Goal: Task Accomplishment & Management: Manage account settings

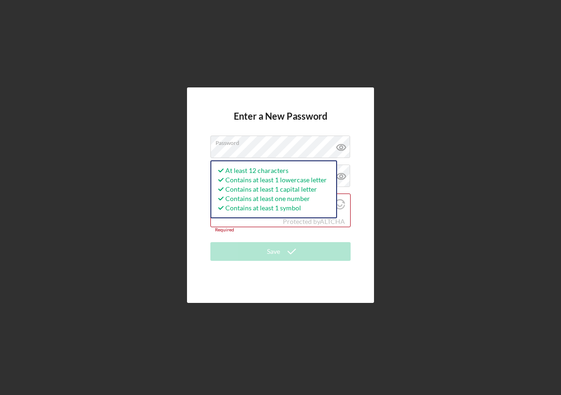
click at [208, 233] on div "Enter a New Password Password At least 12 characters Contains at least 1 lowerc…" at bounding box center [280, 194] width 187 height 215
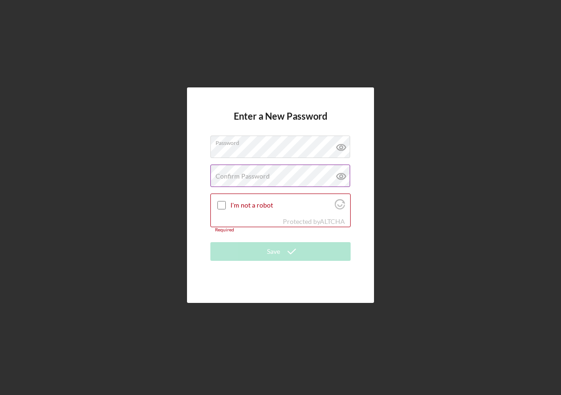
click at [217, 173] on label "Confirm Password" at bounding box center [243, 176] width 54 height 7
click at [221, 206] on input "I'm not a robot" at bounding box center [221, 205] width 8 height 8
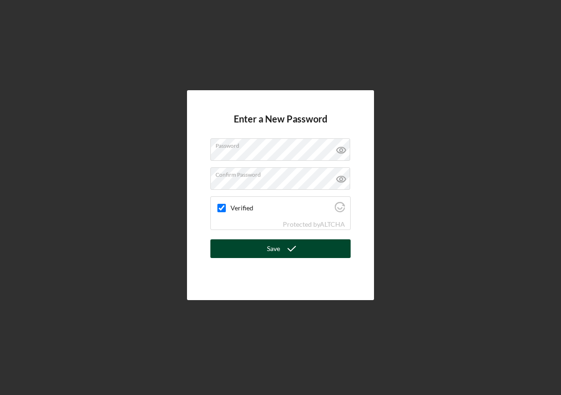
click at [283, 251] on icon "submit" at bounding box center [291, 248] width 23 height 23
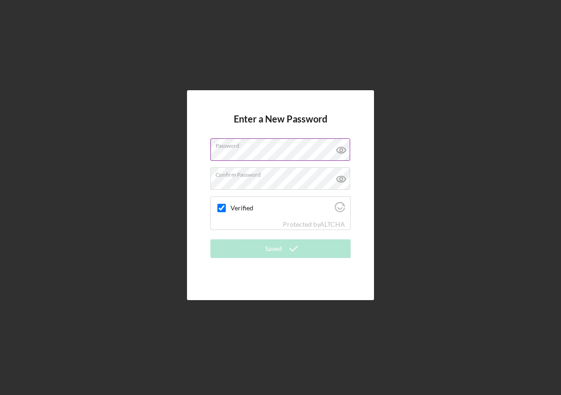
click at [340, 149] on icon at bounding box center [341, 149] width 23 height 23
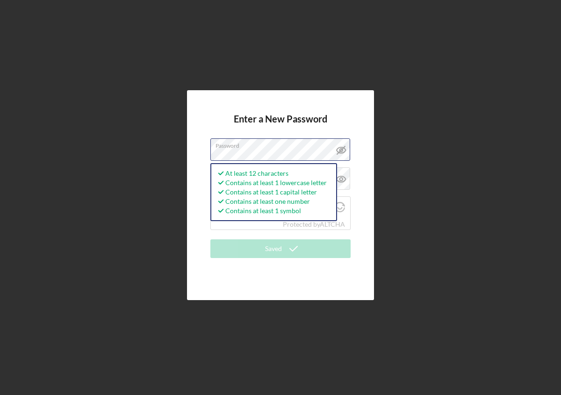
click at [165, 147] on div "Enter a New Password Password At least 12 characters Contains at least 1 lowerc…" at bounding box center [281, 195] width 552 height 390
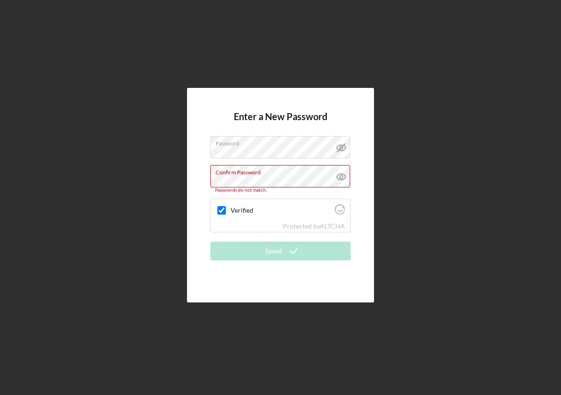
click at [195, 167] on div "Enter a New Password Password Confirm Password Passwords do not match. Verified…" at bounding box center [280, 195] width 187 height 215
click at [177, 177] on div "Enter a New Password Password Confirm Password Passwords do not match. Verified…" at bounding box center [281, 195] width 552 height 390
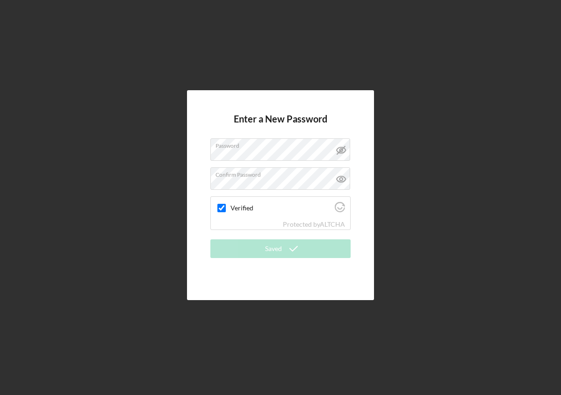
click at [316, 121] on h4 "Enter a New Password" at bounding box center [280, 126] width 93 height 25
click at [342, 178] on icon at bounding box center [340, 179] width 3 height 3
click at [223, 207] on input "Verified" at bounding box center [221, 208] width 8 height 8
click at [222, 209] on input "Verified" at bounding box center [221, 208] width 8 height 8
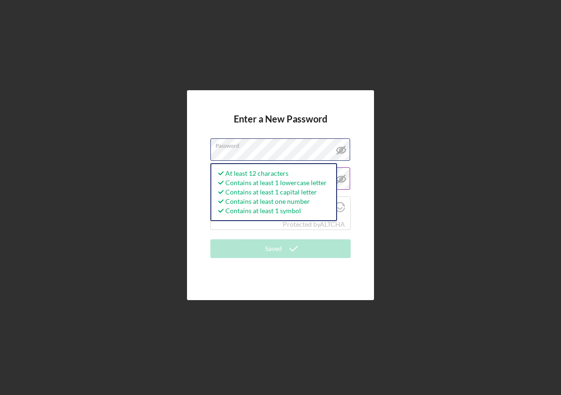
click at [132, 134] on div "Enter a New Password Password At least 12 characters Contains at least 1 lowerc…" at bounding box center [281, 195] width 552 height 390
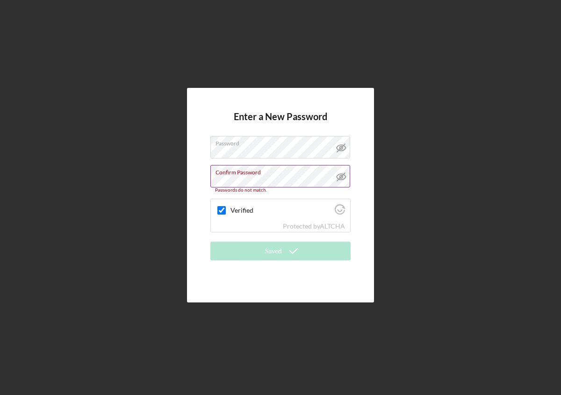
click at [216, 119] on form "Enter a New Password Password Confirm Password Passwords do not match. Verified…" at bounding box center [280, 195] width 140 height 168
click at [175, 185] on div "Enter a New Password Password Confirm Password Passwords do not match. Verified…" at bounding box center [281, 195] width 552 height 390
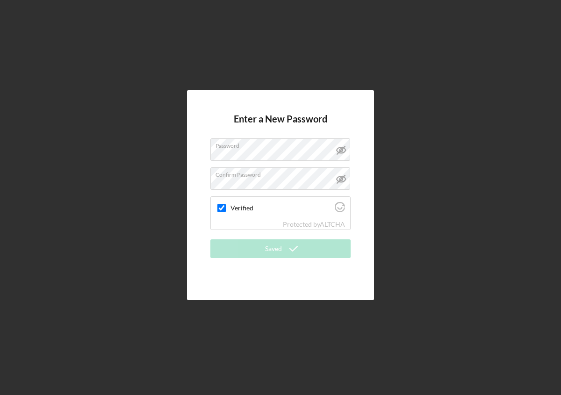
click at [205, 161] on div "Enter a New Password Password Confirm Password Verified Protected by ALTCHA Sav…" at bounding box center [280, 195] width 187 height 210
click at [252, 236] on form "Enter a New Password Password Confirm Password Verified Protected by ALTCHA Sav…" at bounding box center [280, 195] width 140 height 163
click at [262, 204] on label "Verified" at bounding box center [280, 207] width 101 height 7
click at [226, 204] on input "Verified" at bounding box center [221, 208] width 8 height 8
checkbox input "true"
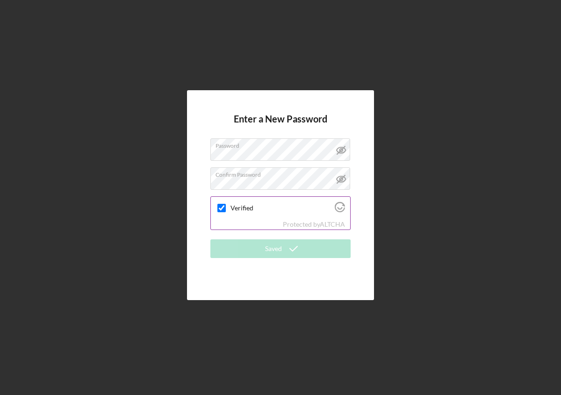
click at [341, 207] on icon "Visit Altcha.org" at bounding box center [340, 207] width 10 height 10
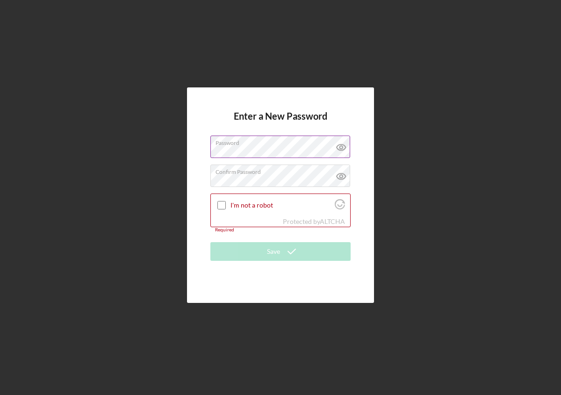
click at [203, 216] on div "Enter a New Password Password Confirm Password I'm not a robot Protected by ALT…" at bounding box center [280, 194] width 187 height 215
click at [219, 205] on input "I'm not a robot" at bounding box center [221, 205] width 8 height 8
checkbox input "true"
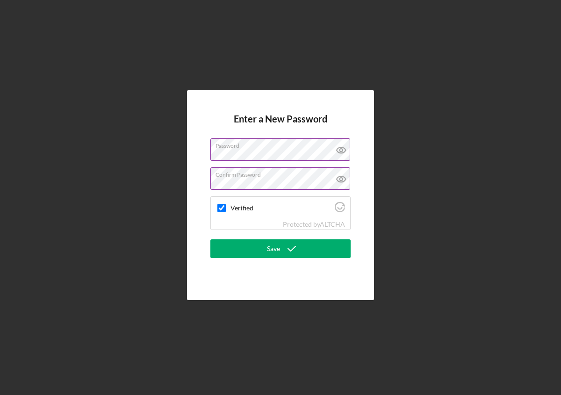
click at [343, 153] on icon at bounding box center [341, 150] width 9 height 6
click at [340, 151] on icon at bounding box center [340, 150] width 3 height 3
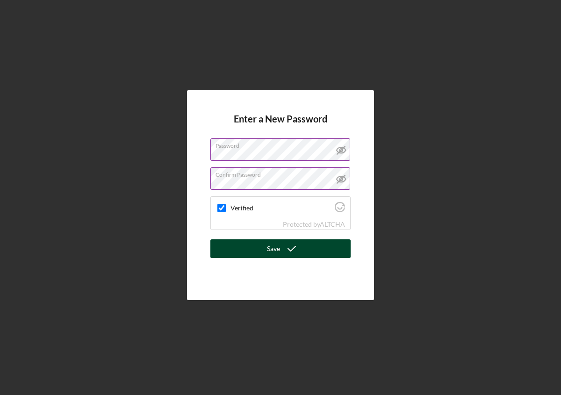
click at [304, 243] on button "Save" at bounding box center [280, 248] width 140 height 19
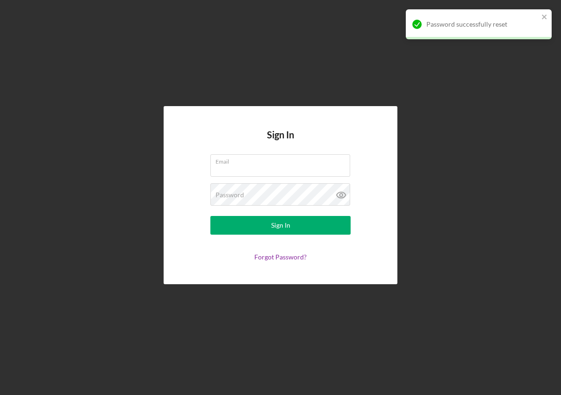
type input "[EMAIL_ADDRESS][DOMAIN_NAME]"
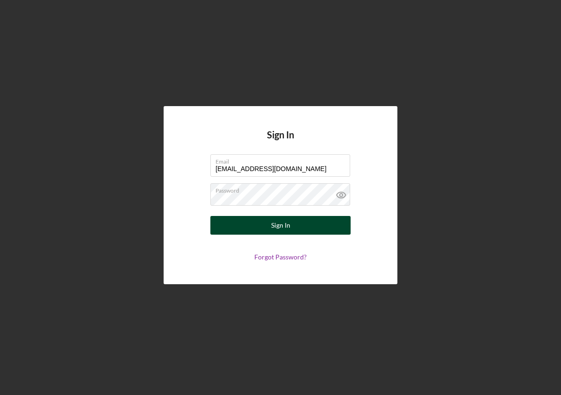
click at [278, 227] on div "Sign In" at bounding box center [280, 225] width 19 height 19
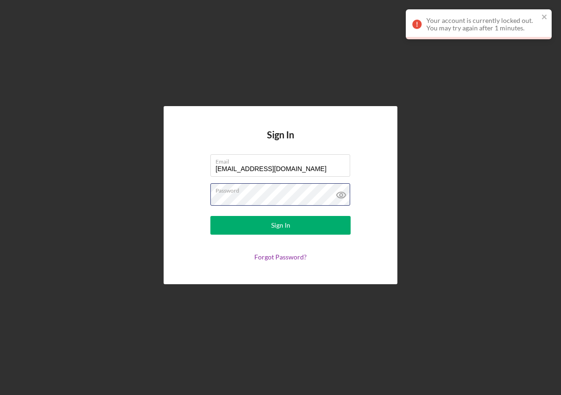
click at [157, 194] on div "Sign In Email [EMAIL_ADDRESS][DOMAIN_NAME] Password Sign In Forgot Password?" at bounding box center [281, 195] width 552 height 390
click at [341, 195] on icon at bounding box center [341, 194] width 23 height 23
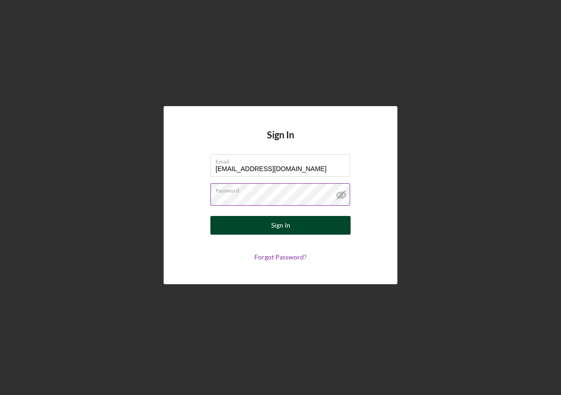
click at [259, 223] on button "Sign In" at bounding box center [280, 225] width 140 height 19
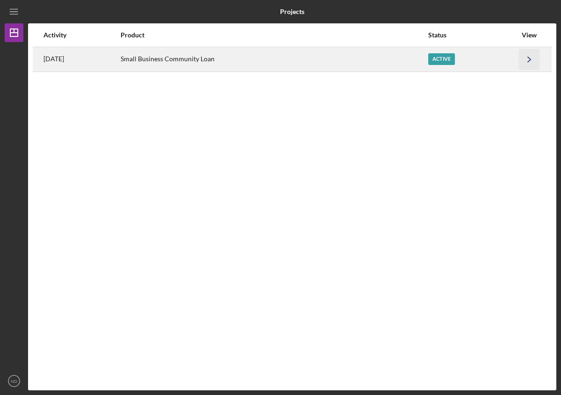
click at [530, 60] on icon "Icon/Navigate" at bounding box center [529, 59] width 21 height 21
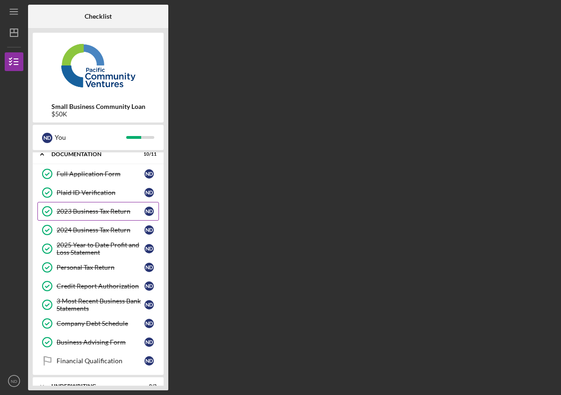
scroll to position [64, 0]
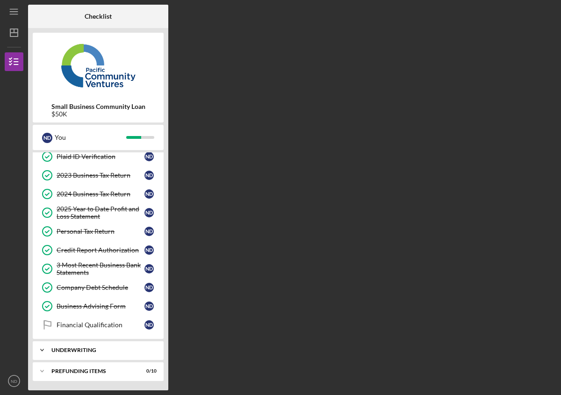
click at [62, 349] on div "Underwriting" at bounding box center [101, 350] width 101 height 6
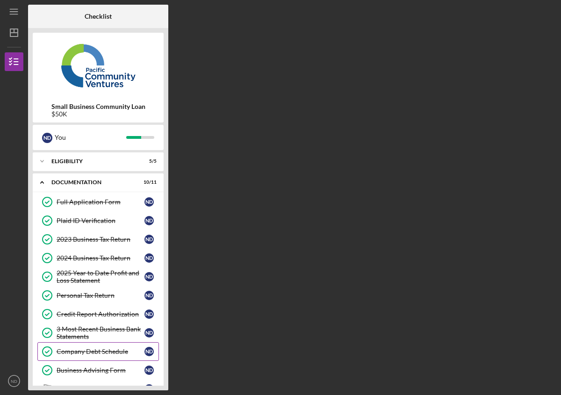
scroll to position [107, 0]
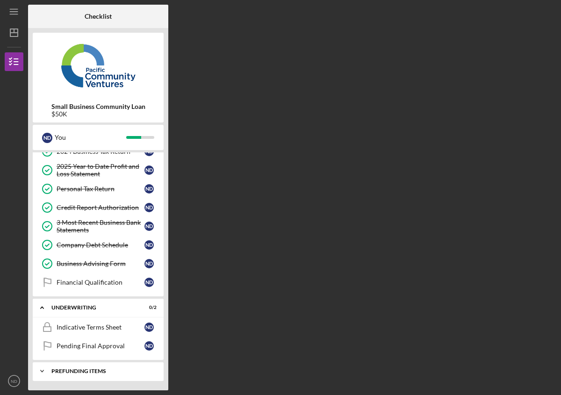
click at [68, 371] on div "Prefunding Items" at bounding box center [101, 371] width 101 height 6
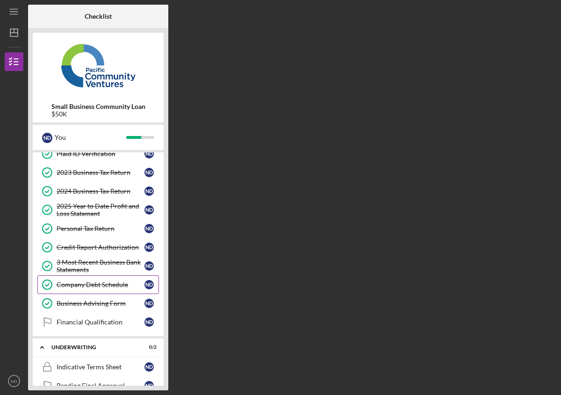
scroll to position [0, 0]
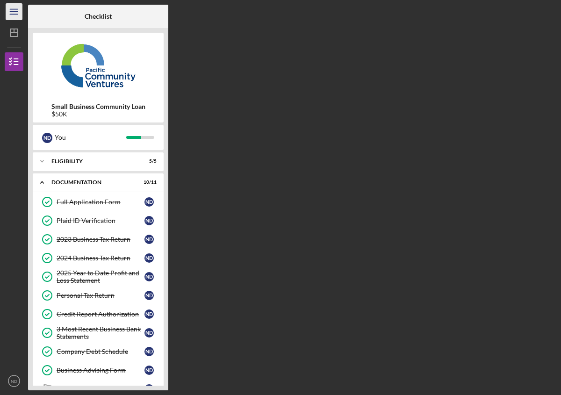
click at [16, 12] on icon "Icon/Menu" at bounding box center [14, 11] width 21 height 21
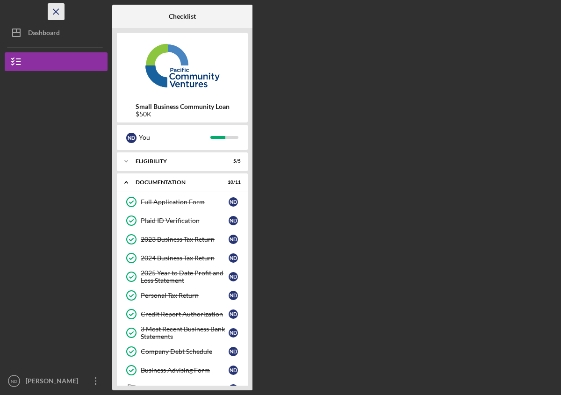
click at [58, 12] on icon "Icon/Menu Close" at bounding box center [56, 11] width 21 height 21
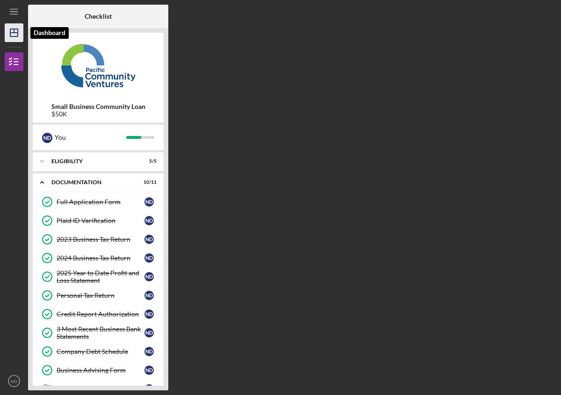
click at [16, 29] on icon "Icon/Dashboard" at bounding box center [13, 32] width 23 height 23
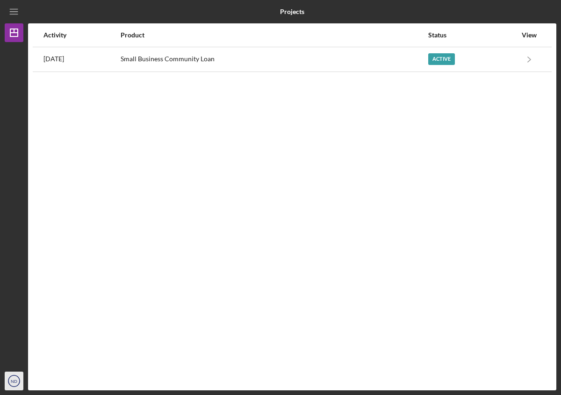
click at [15, 381] on text "ND" at bounding box center [14, 381] width 7 height 5
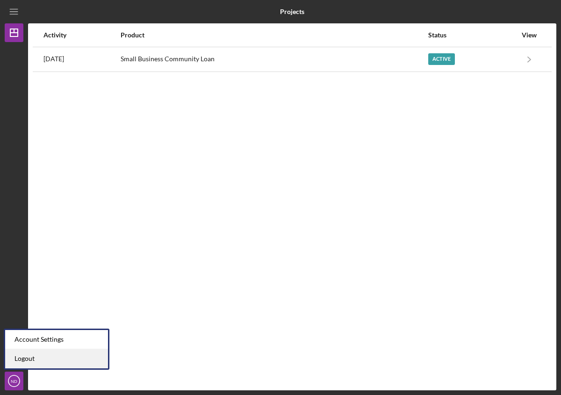
click at [24, 360] on link "Logout" at bounding box center [56, 358] width 103 height 19
